Goal: Information Seeking & Learning: Learn about a topic

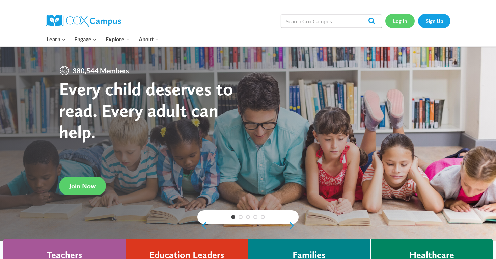
click at [400, 21] on link "Log In" at bounding box center [399, 21] width 29 height 14
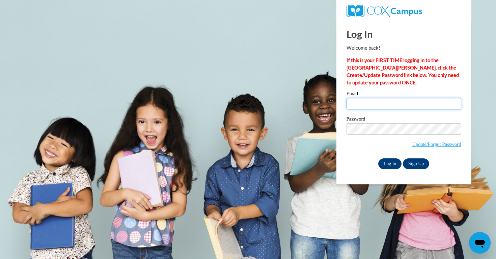
type input "dmoze@waukesha.k12.wi.us"
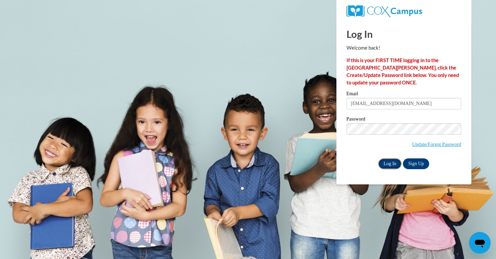
click at [388, 162] on input "Log In" at bounding box center [390, 163] width 24 height 11
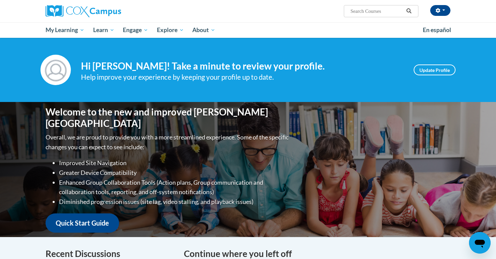
click at [361, 9] on input "Search..." at bounding box center [377, 11] width 54 height 8
type input "fluency"
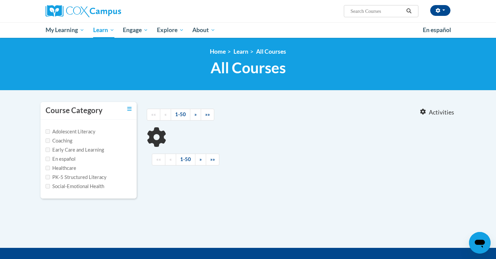
type input "fluency"
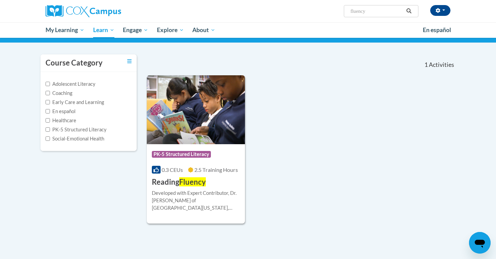
scroll to position [116, 0]
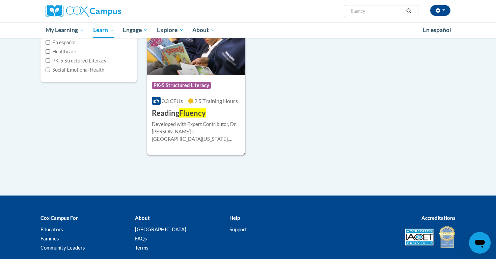
click at [196, 83] on span "PK-5 Structured Literacy" at bounding box center [181, 85] width 59 height 7
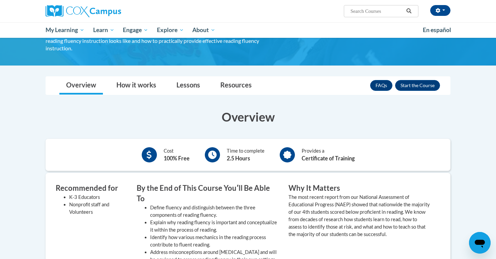
scroll to position [26, 0]
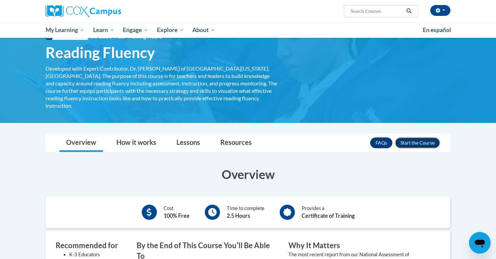
click at [413, 138] on button "Enroll" at bounding box center [417, 142] width 45 height 11
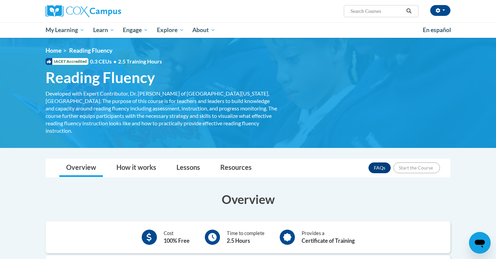
scroll to position [0, 0]
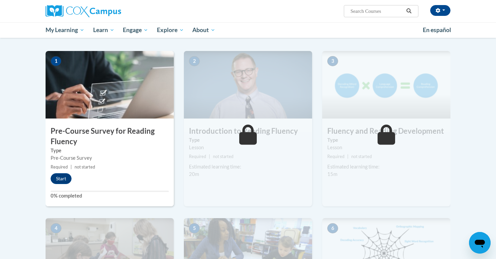
scroll to position [141, 0]
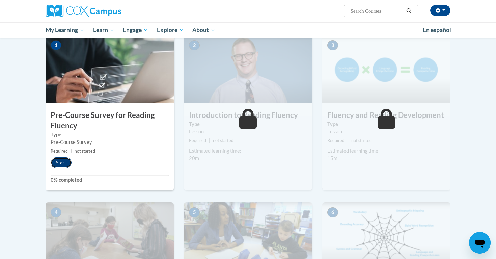
click at [59, 163] on button "Start" at bounding box center [61, 162] width 21 height 11
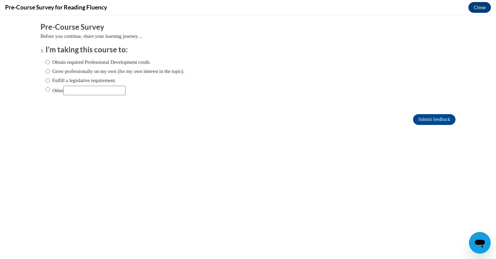
scroll to position [0, 0]
click at [49, 81] on input "Fulfill a legislative requirement." at bounding box center [48, 80] width 4 height 7
radio input "true"
click at [422, 116] on input "Submit feedback" at bounding box center [434, 119] width 43 height 11
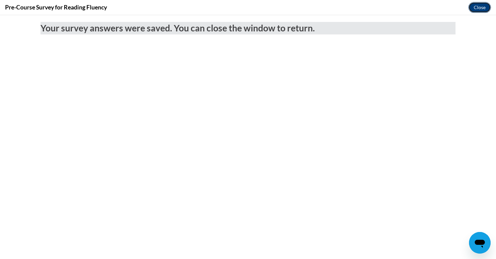
click at [476, 5] on button "Close" at bounding box center [479, 7] width 23 height 11
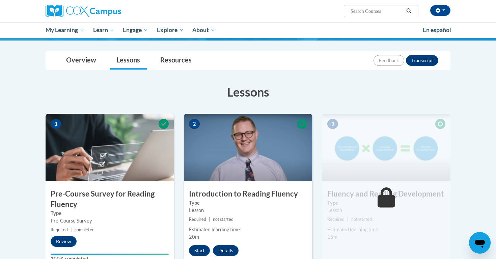
scroll to position [64, 0]
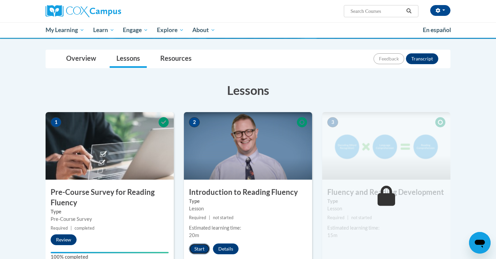
click at [202, 248] on button "Start" at bounding box center [199, 248] width 21 height 11
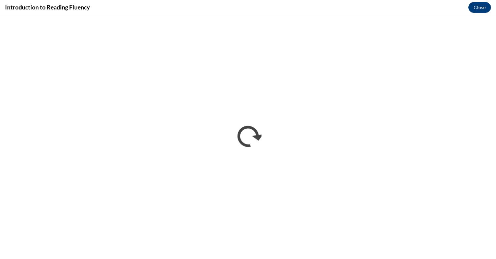
scroll to position [0, 0]
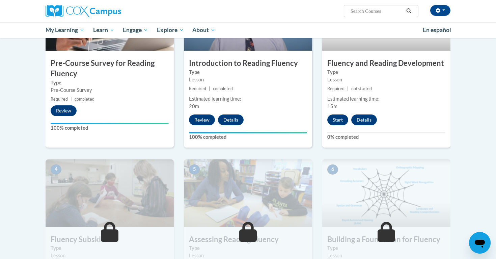
scroll to position [161, 0]
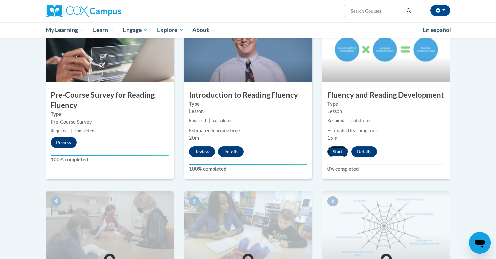
click at [341, 147] on button "Start" at bounding box center [337, 151] width 21 height 11
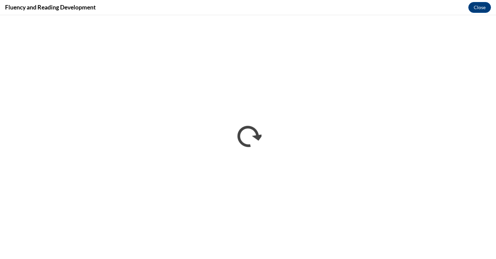
scroll to position [0, 0]
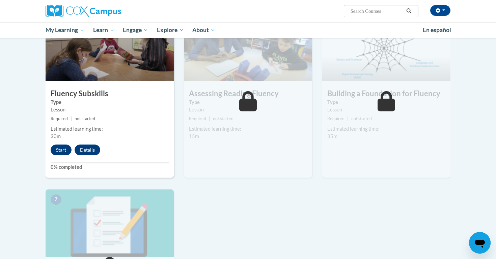
scroll to position [338, 0]
click at [67, 147] on button "Start" at bounding box center [61, 150] width 21 height 11
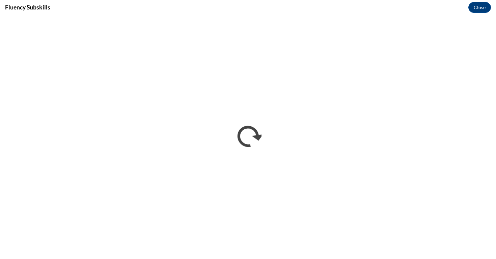
scroll to position [0, 0]
